Goal: Answer question/provide support: Share knowledge or assist other users

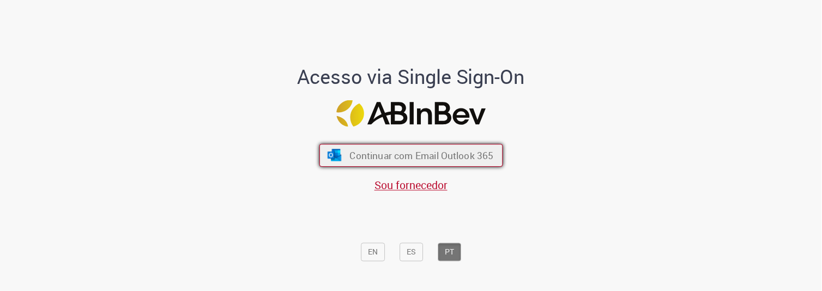
click at [450, 158] on span "Continuar com Email Outlook 365" at bounding box center [421, 155] width 144 height 13
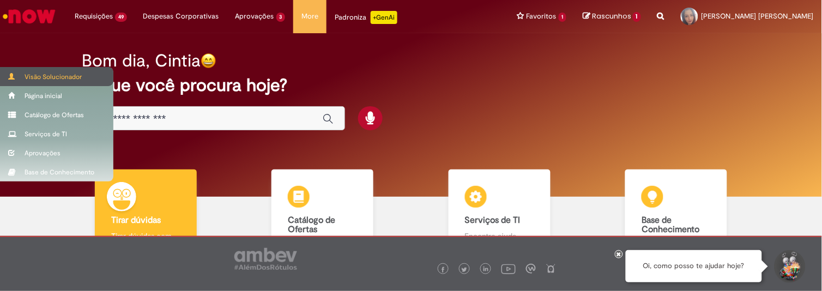
click at [45, 74] on div "Visão Solucionador" at bounding box center [56, 76] width 113 height 19
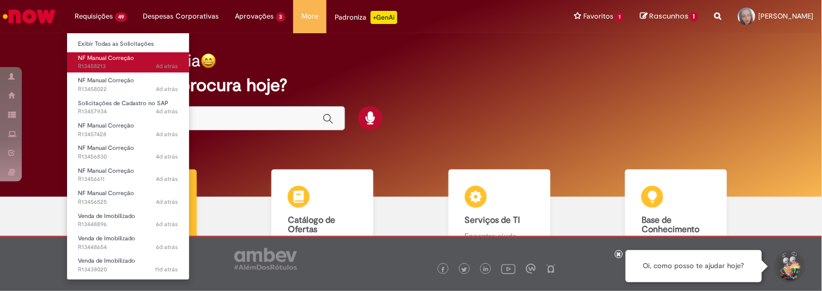
click at [116, 58] on span "NF Manual Correção" at bounding box center [106, 58] width 56 height 8
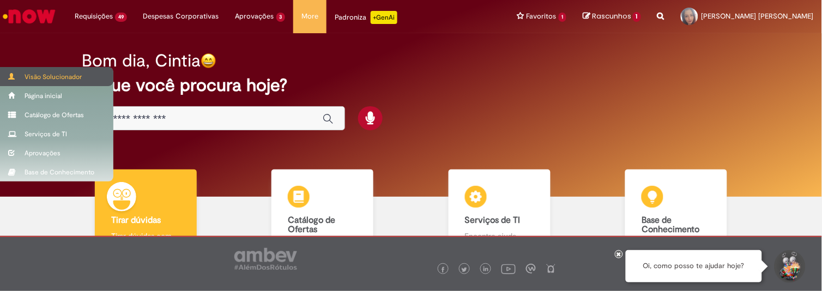
click at [41, 75] on div "Visão Solucionador" at bounding box center [56, 76] width 113 height 19
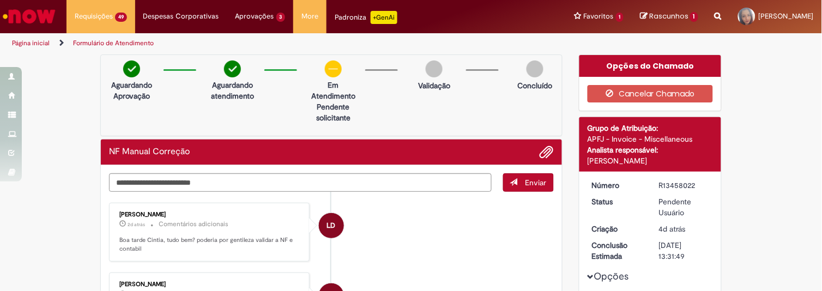
scroll to position [117, 0]
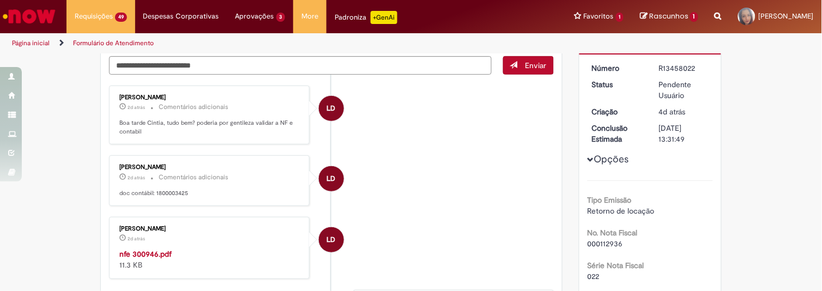
click at [149, 251] on strong "nfe 300946.pdf" at bounding box center [145, 254] width 52 height 10
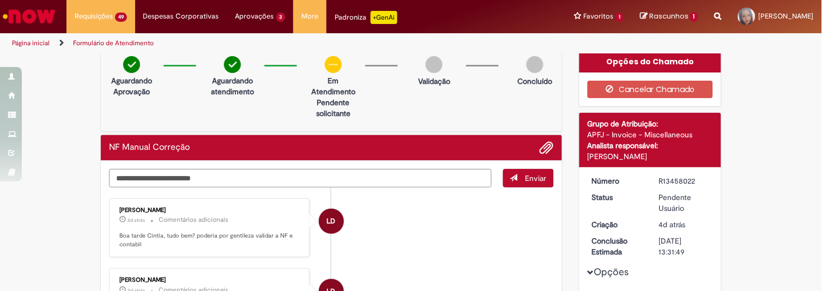
scroll to position [0, 0]
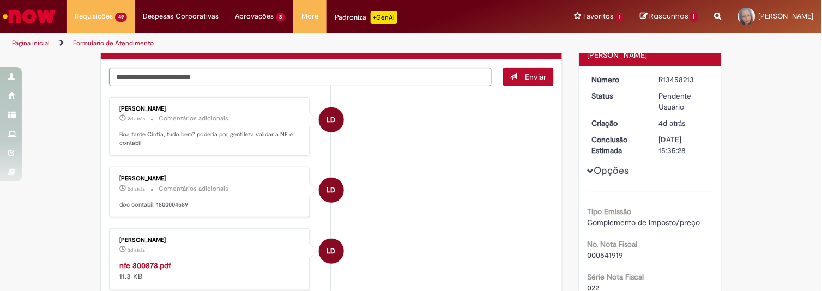
scroll to position [110, 0]
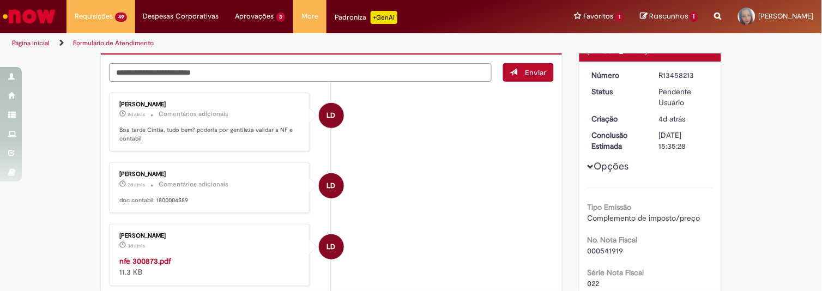
click at [131, 258] on strong "nfe 300873.pdf" at bounding box center [145, 261] width 52 height 10
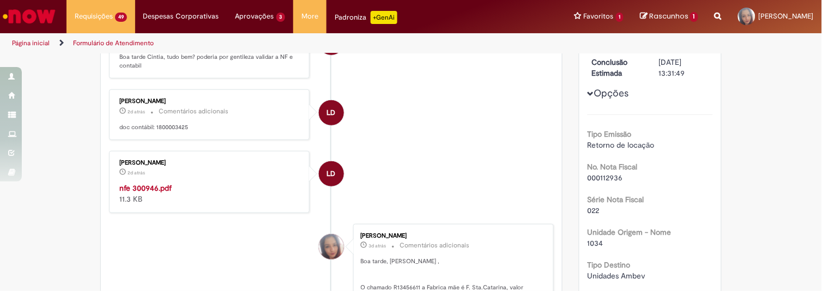
scroll to position [201, 0]
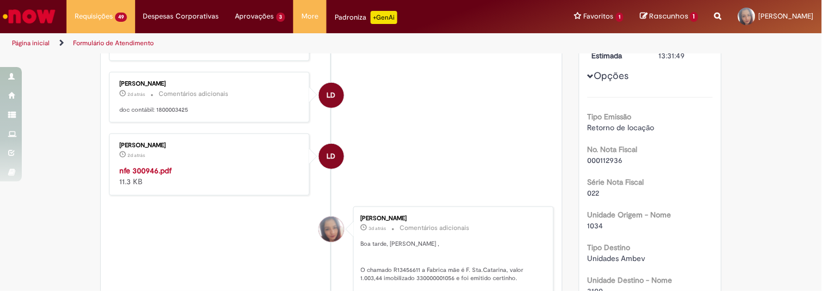
click at [153, 167] on strong "nfe 300946.pdf" at bounding box center [145, 171] width 52 height 10
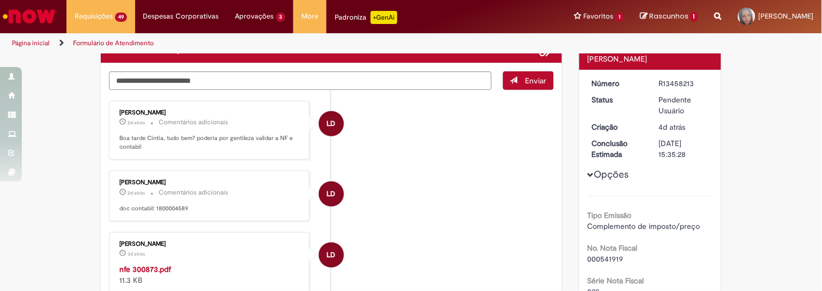
scroll to position [110, 0]
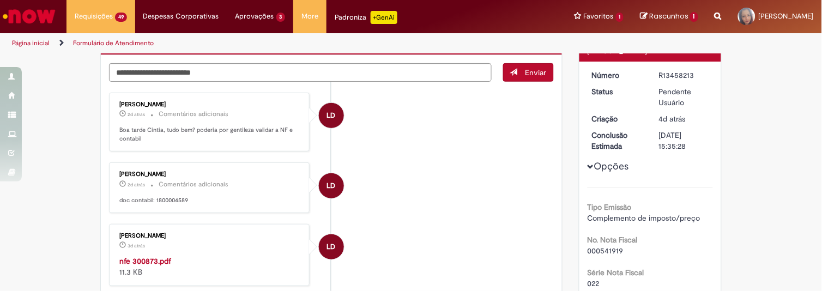
click at [156, 260] on strong "nfe 300873.pdf" at bounding box center [145, 261] width 52 height 10
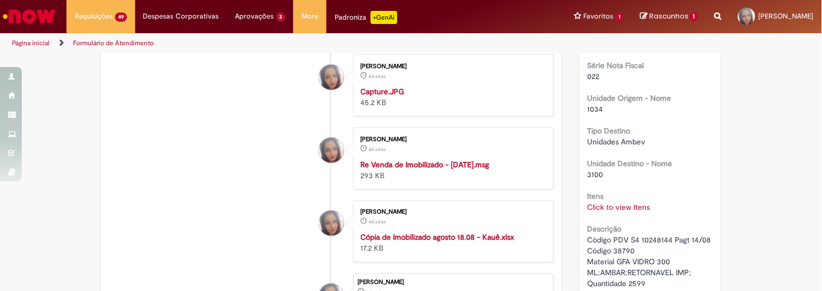
scroll to position [199, 0]
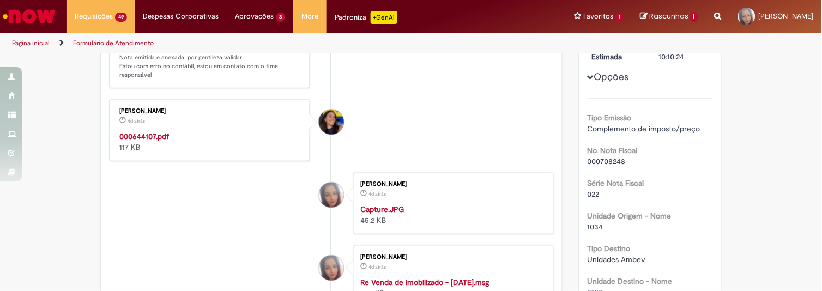
click at [149, 135] on strong "000644107.pdf" at bounding box center [144, 136] width 50 height 10
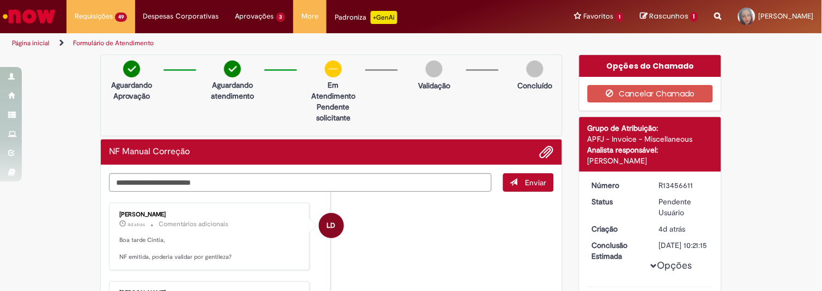
scroll to position [117, 0]
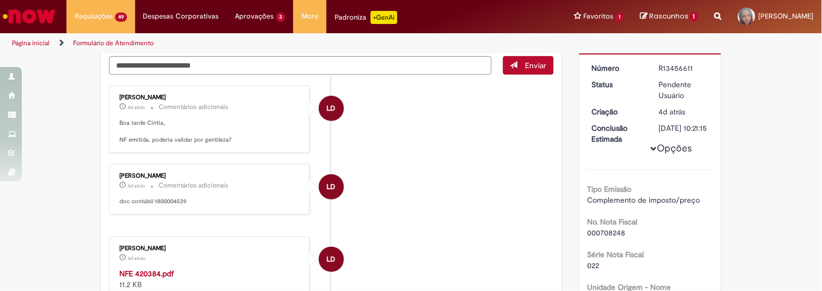
click at [150, 271] on strong "NFE 420384.pdf" at bounding box center [146, 274] width 54 height 10
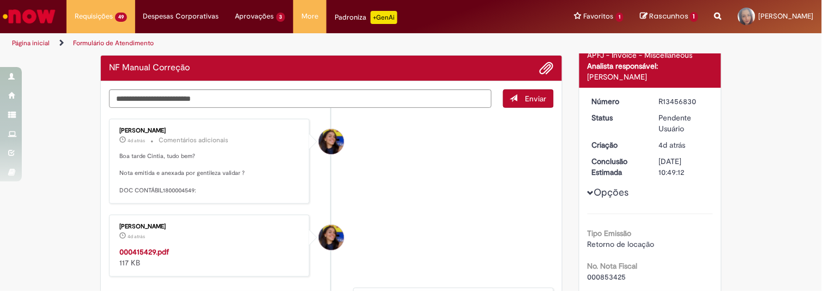
scroll to position [139, 0]
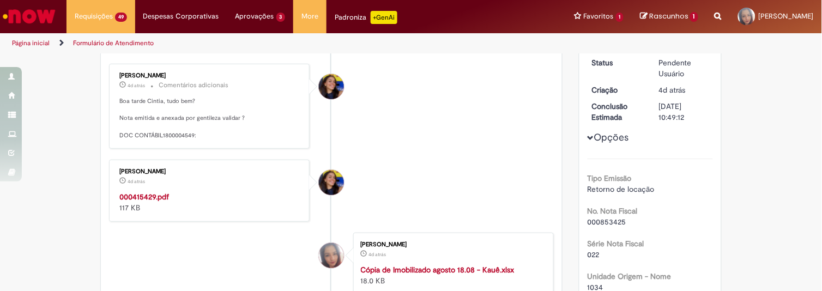
click at [143, 193] on strong "000415429.pdf" at bounding box center [144, 197] width 50 height 10
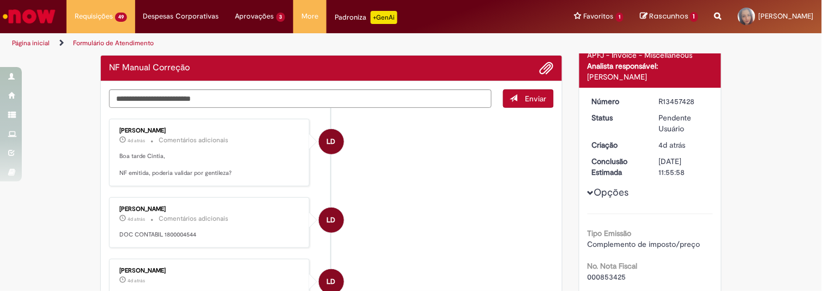
scroll to position [95, 0]
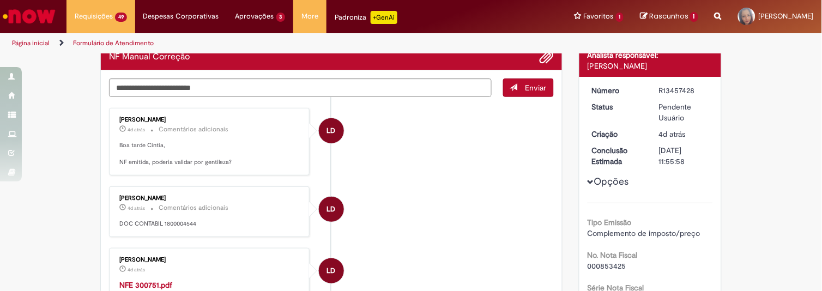
click at [142, 284] on strong "NFE 300751.pdf" at bounding box center [145, 285] width 53 height 10
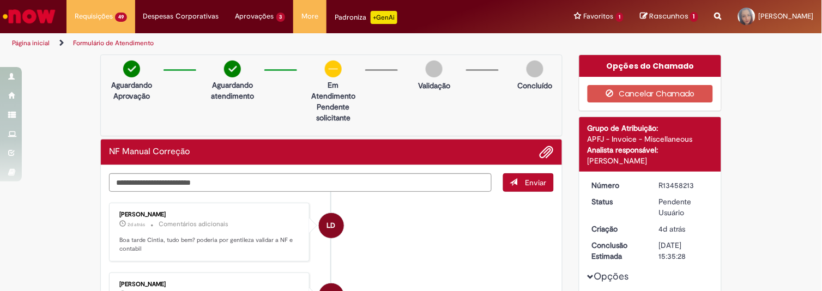
scroll to position [117, 0]
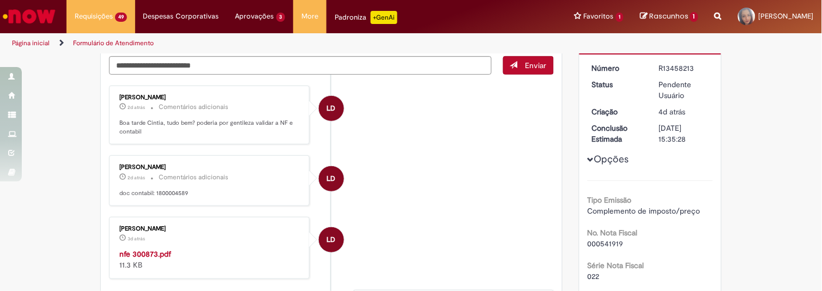
click at [137, 255] on strong "nfe 300873.pdf" at bounding box center [145, 254] width 52 height 10
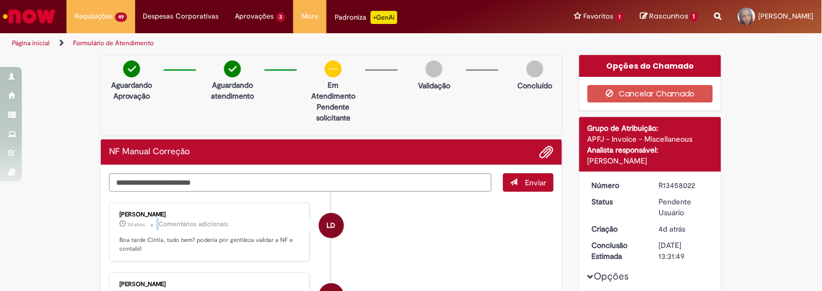
click at [154, 226] on p "2d atrás 2 dias atrás Comentários adicionais" at bounding box center [209, 224] width 181 height 13
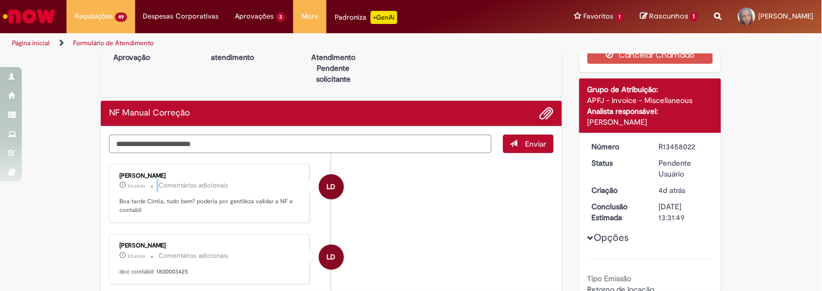
scroll to position [42, 0]
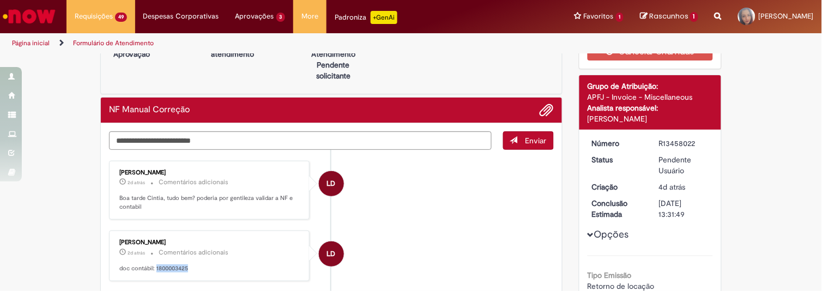
drag, startPoint x: 185, startPoint y: 266, endPoint x: 153, endPoint y: 265, distance: 32.7
click at [153, 265] on p "doc contábil: 1800003425" at bounding box center [209, 268] width 181 height 9
copy p "800003425"
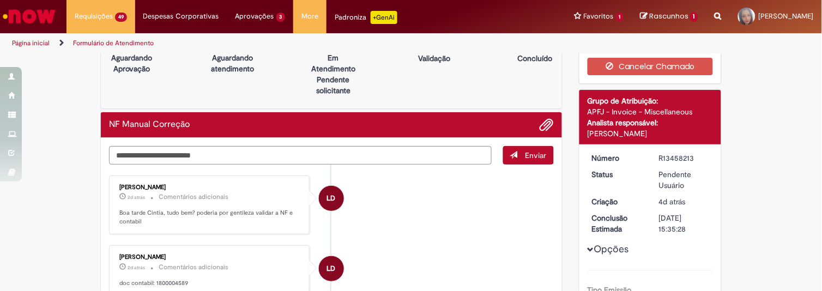
scroll to position [126, 0]
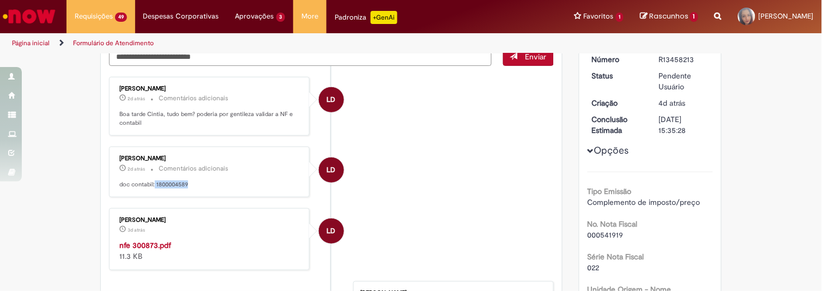
drag, startPoint x: 191, startPoint y: 184, endPoint x: 149, endPoint y: 183, distance: 41.4
click at [149, 183] on p "doc contabil: 1800004589" at bounding box center [209, 184] width 181 height 9
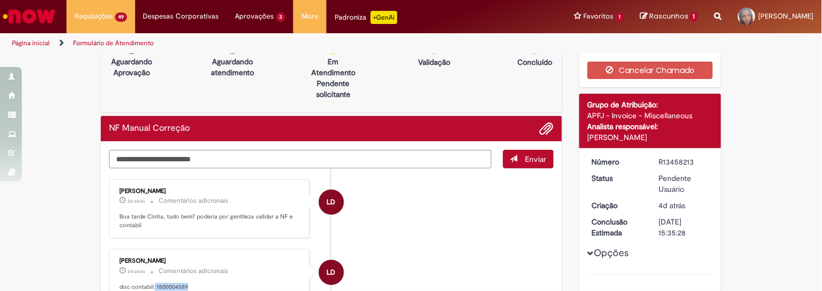
scroll to position [0, 0]
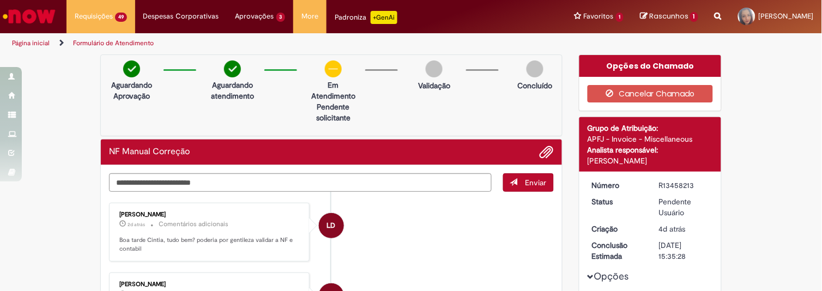
click at [426, 69] on img at bounding box center [434, 68] width 17 height 17
click at [336, 80] on p "Em Atendimento" at bounding box center [333, 91] width 53 height 22
click at [184, 177] on textarea "Digite sua mensagem aqui..." at bounding box center [300, 182] width 383 height 19
drag, startPoint x: 253, startPoint y: 183, endPoint x: 84, endPoint y: 181, distance: 168.4
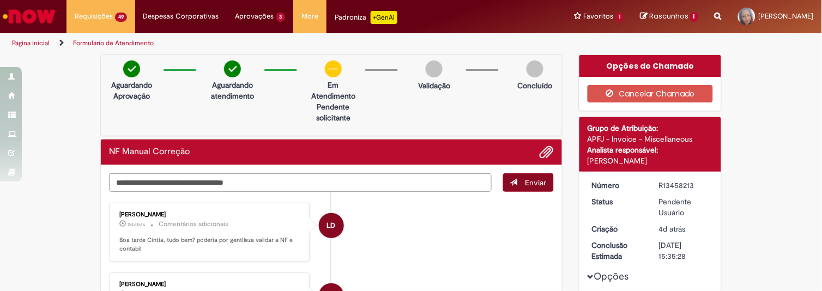
type textarea "**********"
click at [514, 183] on button "Enviar" at bounding box center [528, 182] width 51 height 19
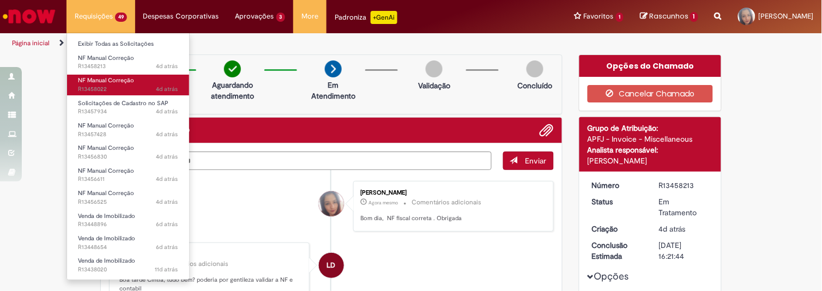
click at [116, 78] on span "NF Manual Correção" at bounding box center [106, 80] width 56 height 8
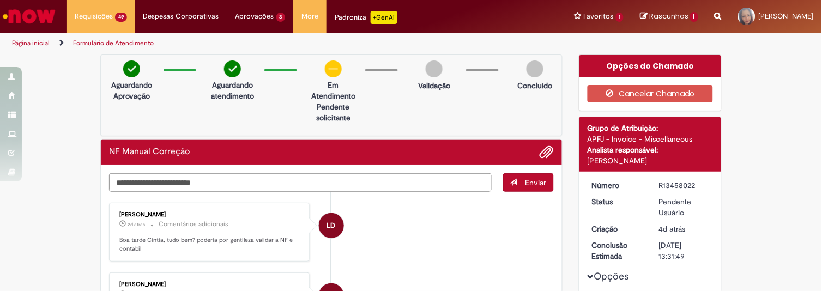
click at [137, 177] on textarea "Digite sua mensagem aqui..." at bounding box center [300, 182] width 383 height 19
paste textarea "**********"
type textarea "**********"
click at [536, 178] on span "Enviar" at bounding box center [535, 183] width 21 height 10
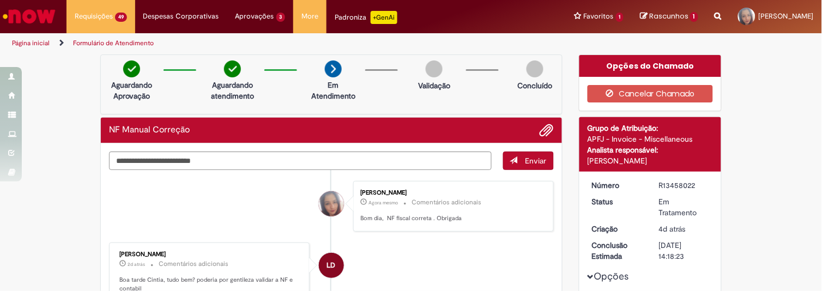
click at [532, 183] on div "Cintia De Castro Loredo Agora mesmo Agora mesmo Comentários adicionais Bom dia,…" at bounding box center [453, 206] width 201 height 51
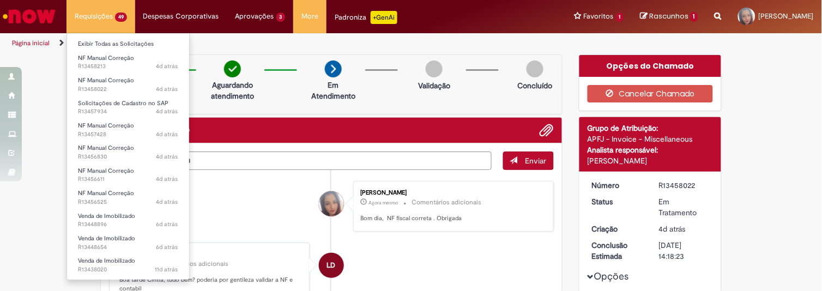
click at [116, 17] on li "Requisições 49 Exibir Todas as Solicitações NF Manual Correção 4d atrás 4 dias …" at bounding box center [100, 16] width 69 height 33
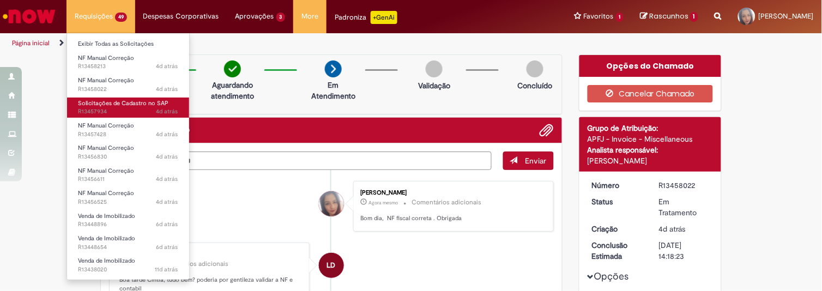
click at [110, 104] on span "Solicitações de Cadastro no SAP" at bounding box center [123, 103] width 90 height 8
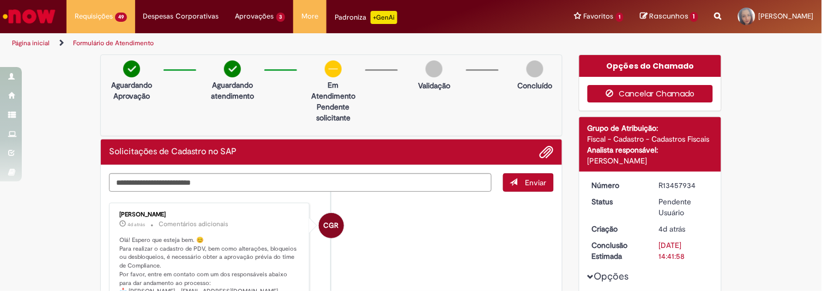
click at [671, 91] on button "Cancelar Chamado" at bounding box center [650, 93] width 126 height 17
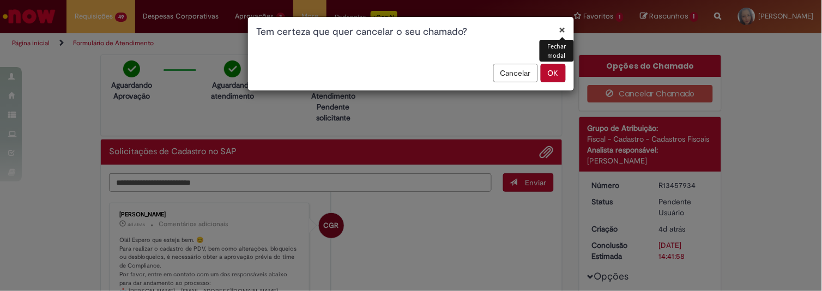
click at [554, 72] on button "OK" at bounding box center [553, 73] width 25 height 19
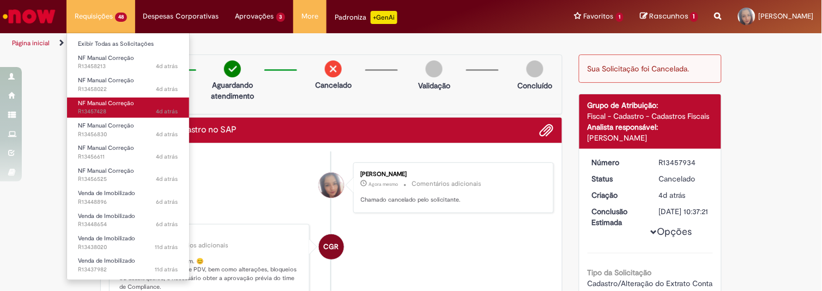
click at [123, 102] on span "NF Manual Correção" at bounding box center [106, 103] width 56 height 8
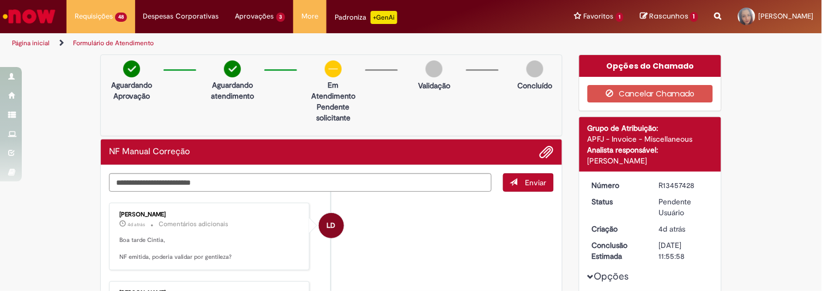
click at [174, 94] on div "Aguardando Aprovação Aguardando atendimento Em Atendimento Clique para exibir P…" at bounding box center [331, 95] width 462 height 82
click at [145, 180] on textarea "Digite sua mensagem aqui..." at bounding box center [300, 182] width 383 height 19
paste textarea "**********"
type textarea "**********"
click at [529, 183] on span "Enviar" at bounding box center [535, 183] width 21 height 10
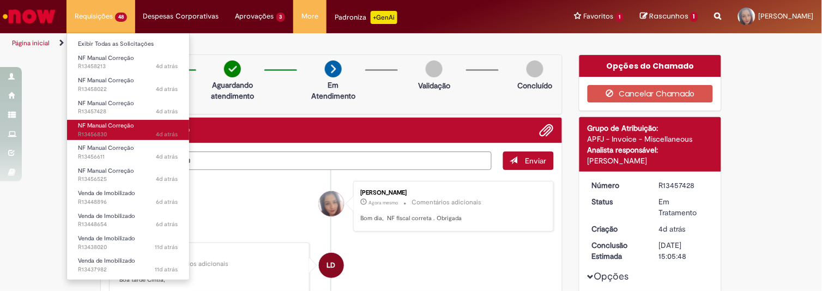
click at [118, 129] on span "NF Manual Correção" at bounding box center [106, 126] width 56 height 8
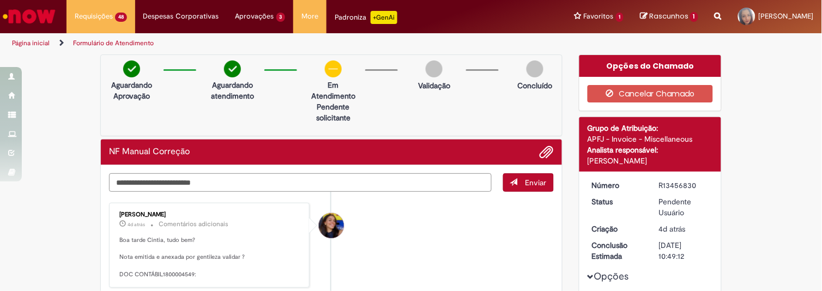
click at [150, 180] on textarea "Digite sua mensagem aqui..." at bounding box center [300, 182] width 383 height 19
paste textarea "**********"
type textarea "**********"
click at [525, 180] on span "Enviar" at bounding box center [535, 183] width 21 height 10
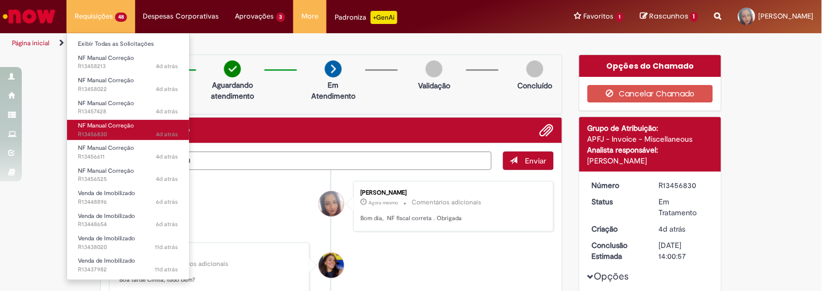
click at [113, 130] on span "4d atrás 4 dias atrás R13456830" at bounding box center [128, 134] width 100 height 9
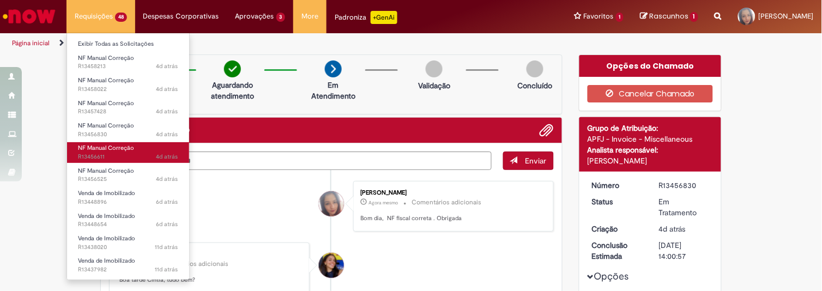
click at [120, 149] on span "NF Manual Correção" at bounding box center [106, 148] width 56 height 8
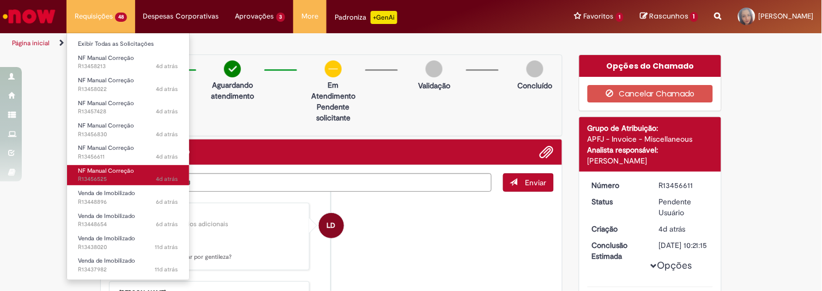
click at [134, 173] on link "NF Manual Correção 4d atrás 4 dias atrás R13456525" at bounding box center [128, 175] width 122 height 20
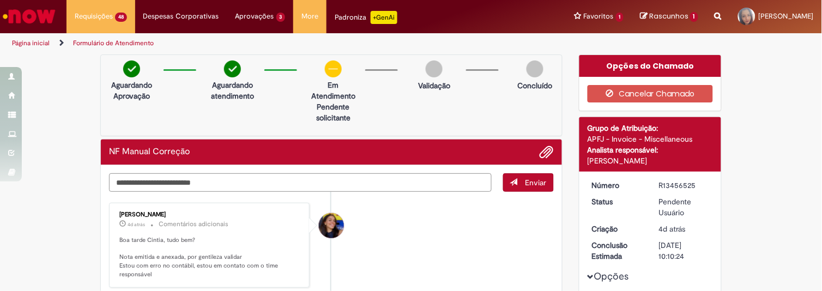
click at [145, 186] on textarea "Digite sua mensagem aqui..." at bounding box center [300, 182] width 383 height 19
paste textarea "**********"
type textarea "**********"
click at [525, 178] on span "Enviar" at bounding box center [535, 183] width 21 height 10
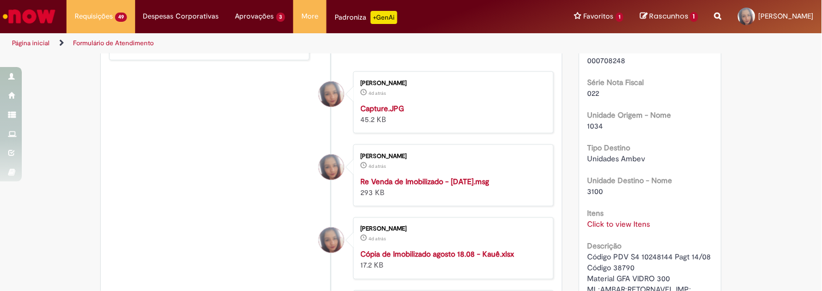
scroll to position [391, 0]
